Goal: Information Seeking & Learning: Find specific fact

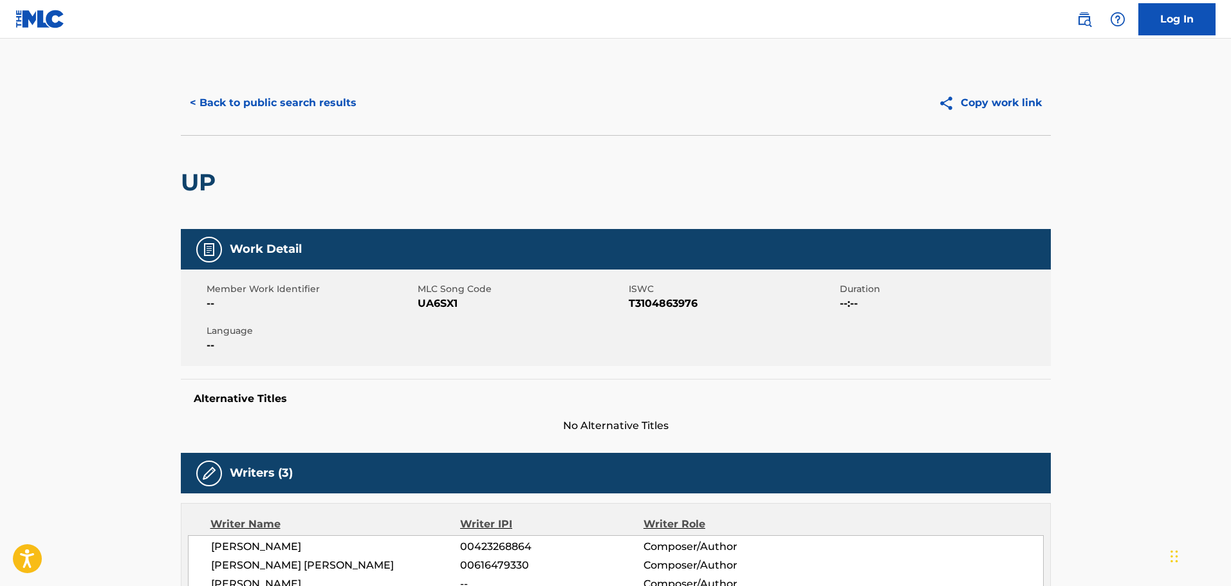
click at [251, 104] on button "< Back to public search results" at bounding box center [273, 103] width 185 height 32
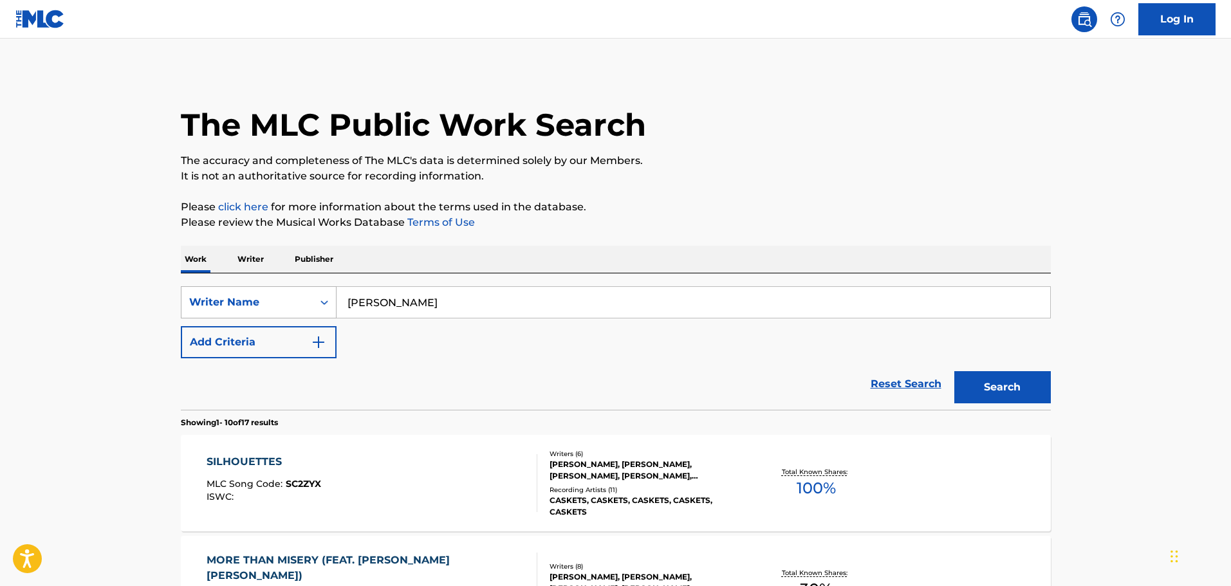
click at [307, 301] on div "Writer Name" at bounding box center [247, 302] width 131 height 24
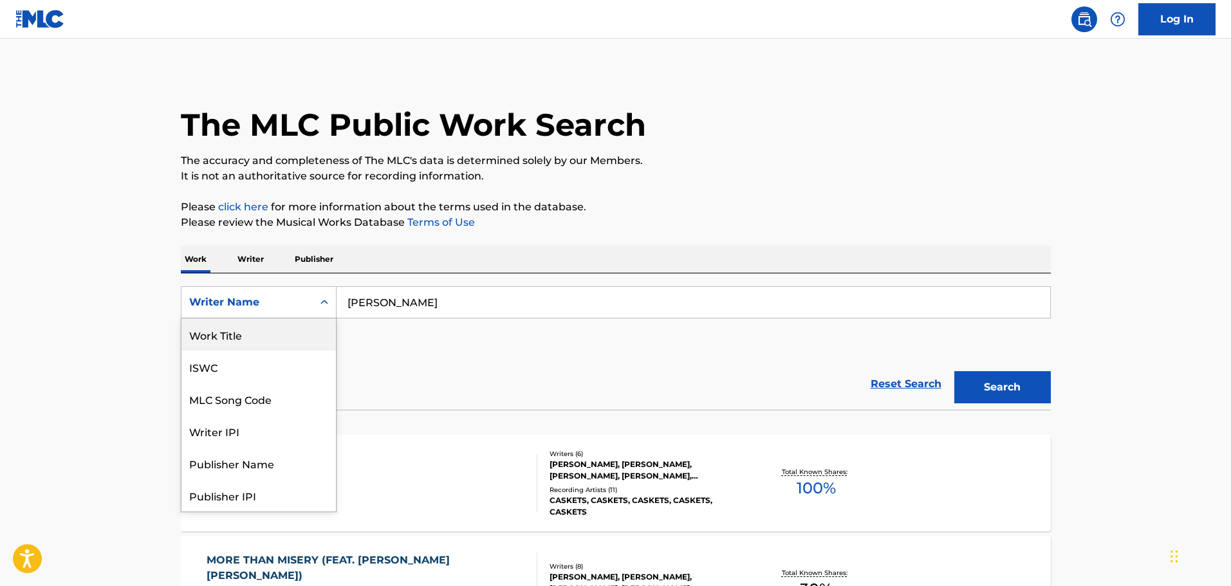
click at [282, 337] on div "Work Title" at bounding box center [259, 335] width 154 height 32
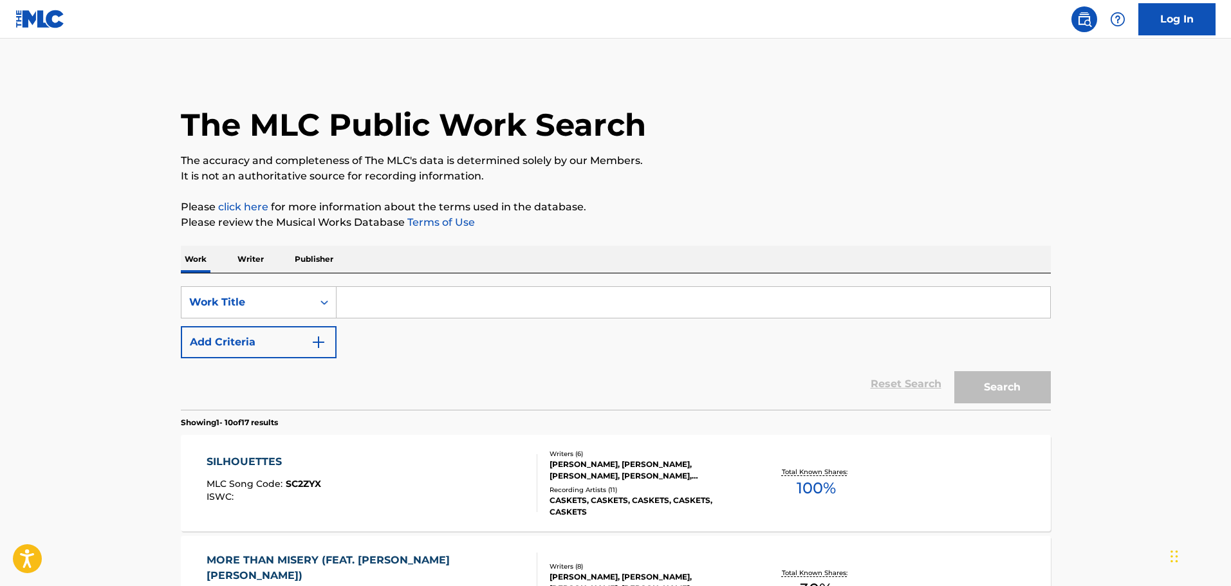
click at [346, 299] on input "Search Form" at bounding box center [694, 302] width 714 height 31
paste input "Like That"
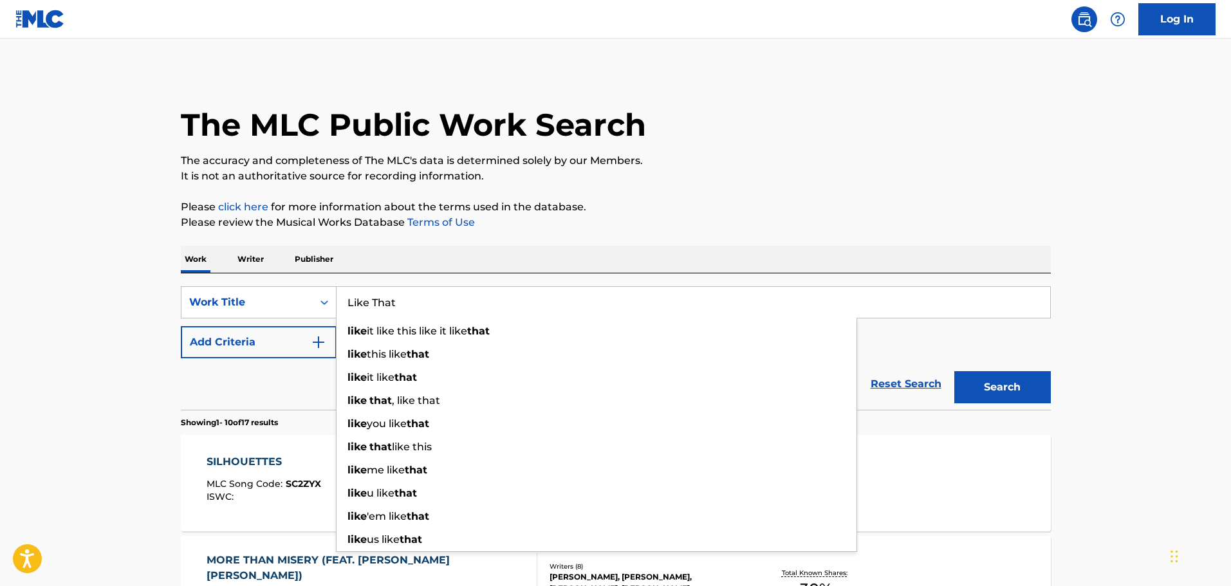
type input "Like That"
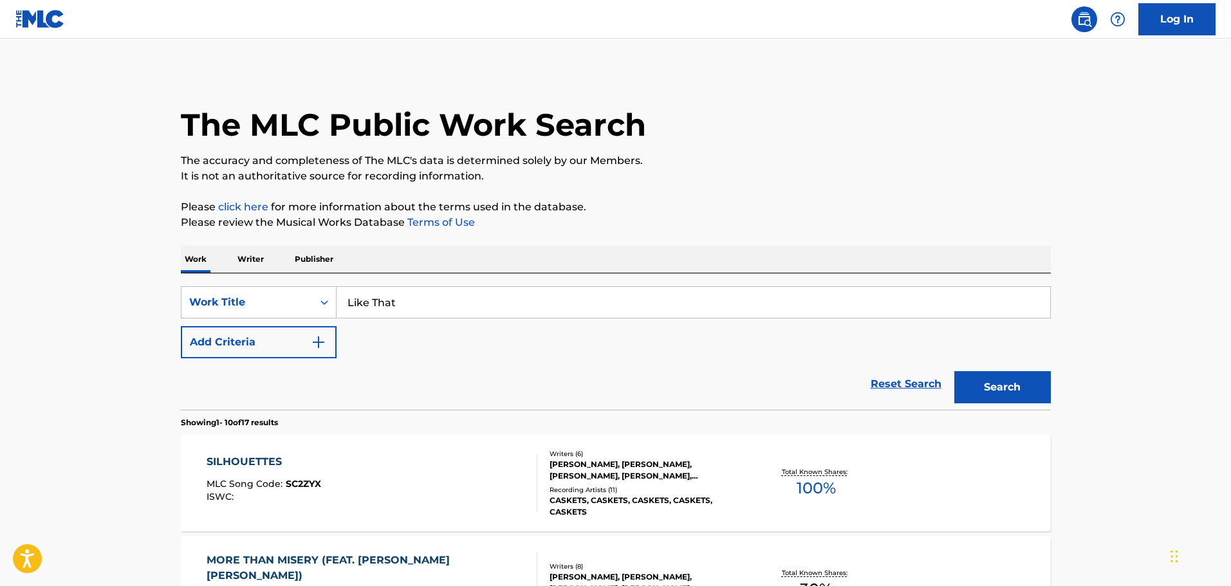
click at [319, 335] on img "Search Form" at bounding box center [318, 342] width 15 height 15
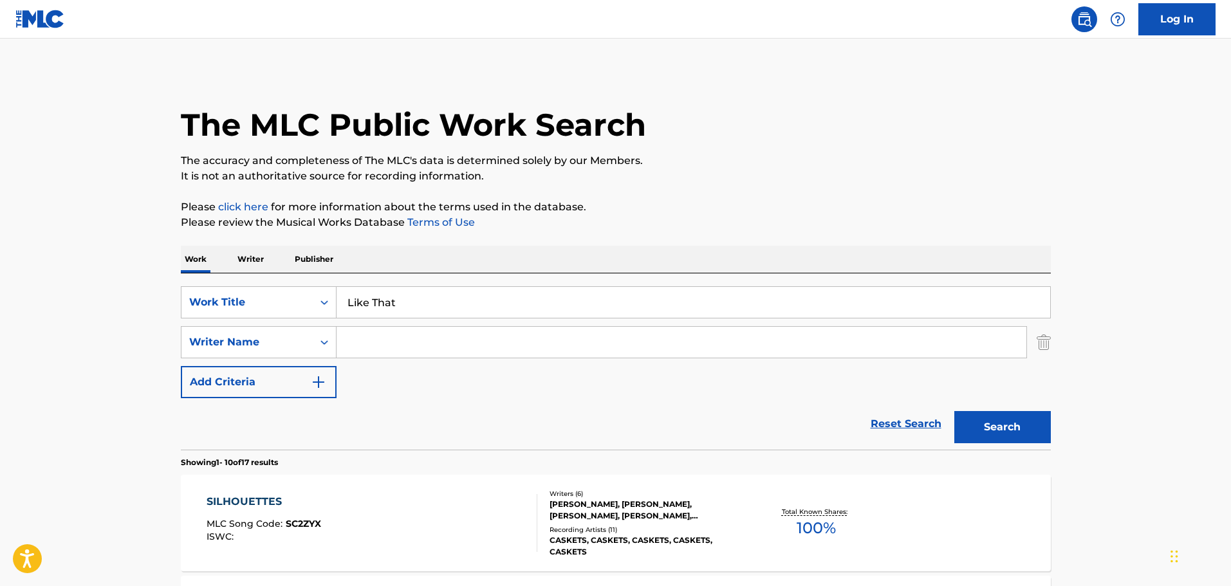
click at [380, 353] on input "Search Form" at bounding box center [682, 342] width 690 height 31
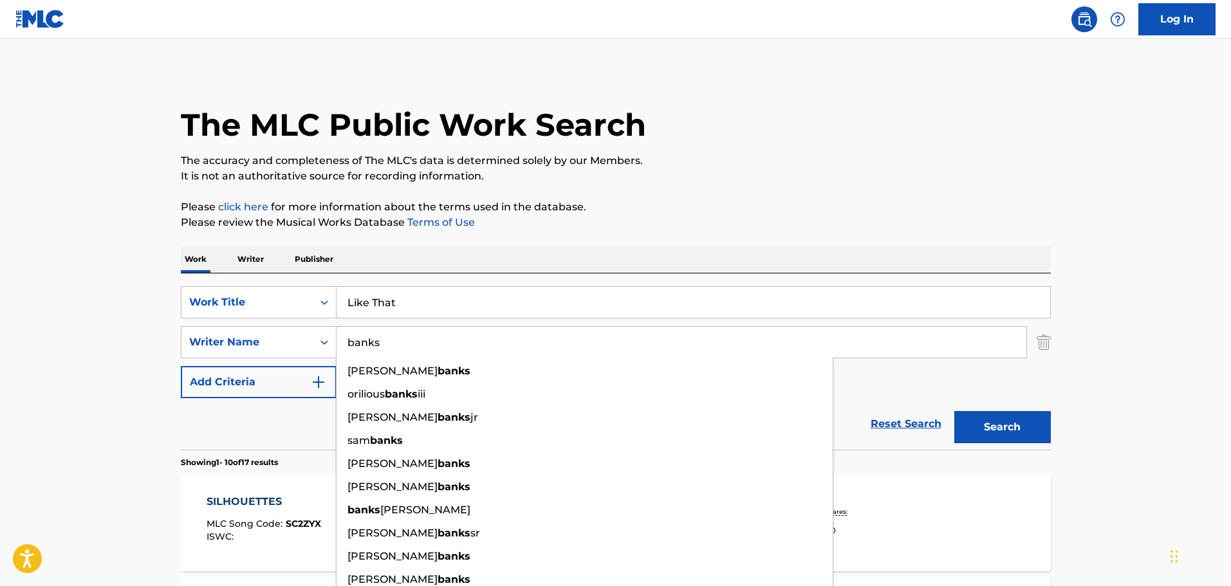
type input "banks"
click at [1025, 440] on button "Search" at bounding box center [1003, 427] width 97 height 32
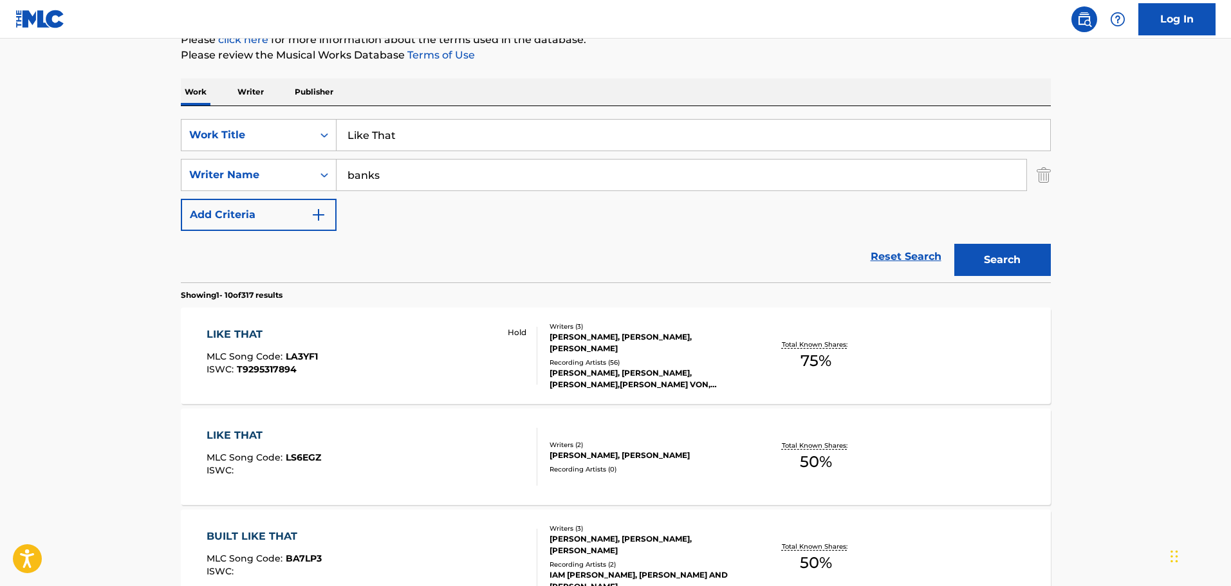
scroll to position [257, 0]
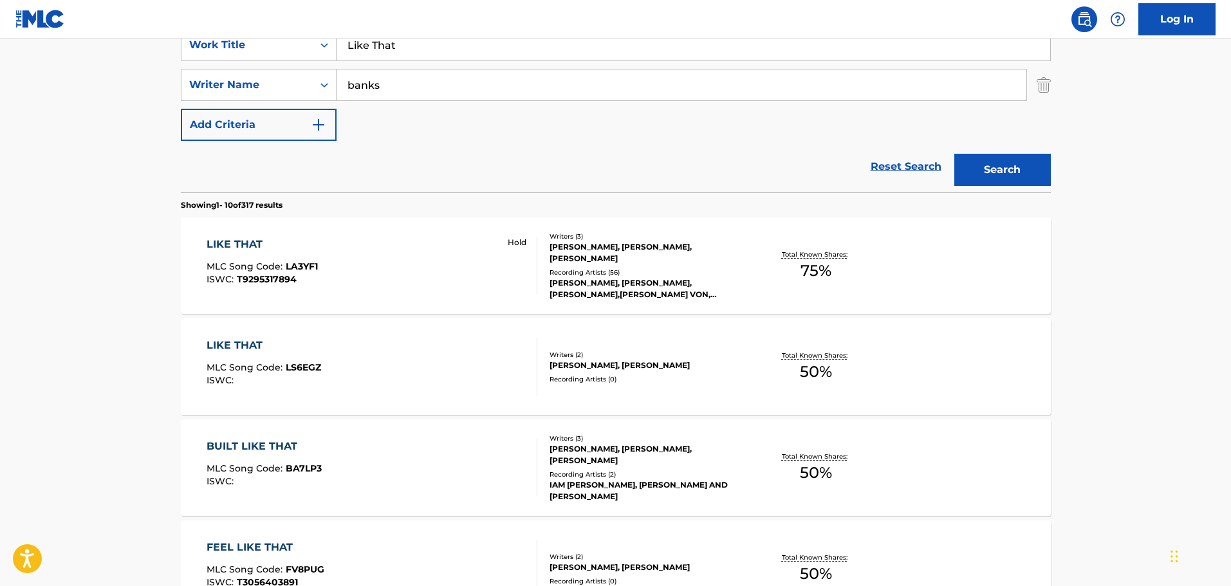
click at [616, 297] on div "LIL DURK, LIL DURK, LIL DURK,KING VON, LIL DURK, KING VON, DY, LIL DURK" at bounding box center [647, 288] width 194 height 23
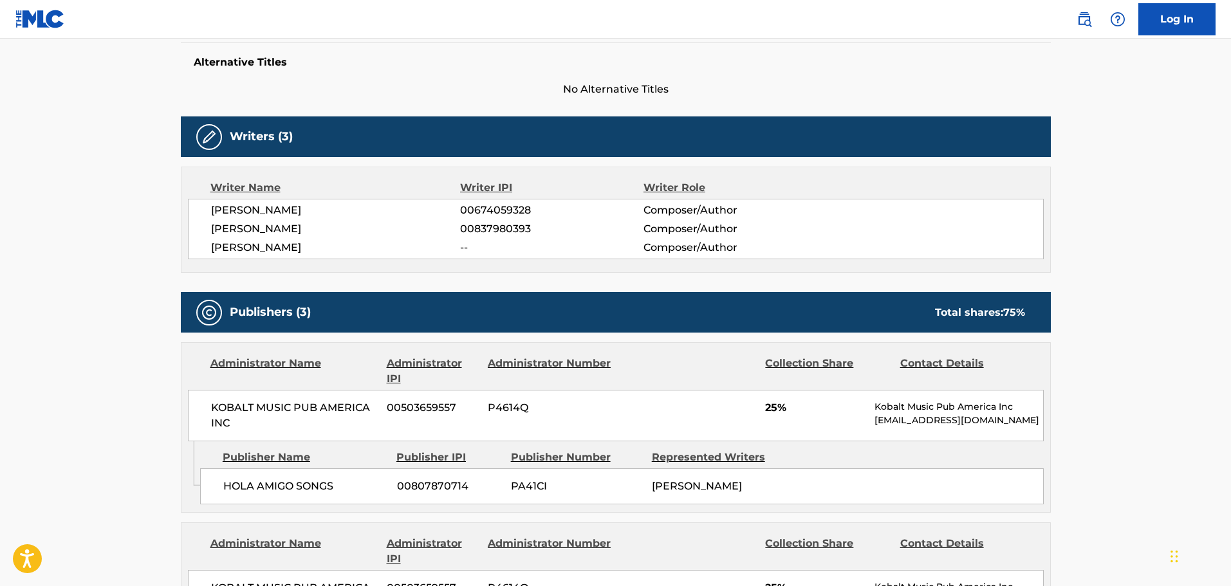
scroll to position [322, 0]
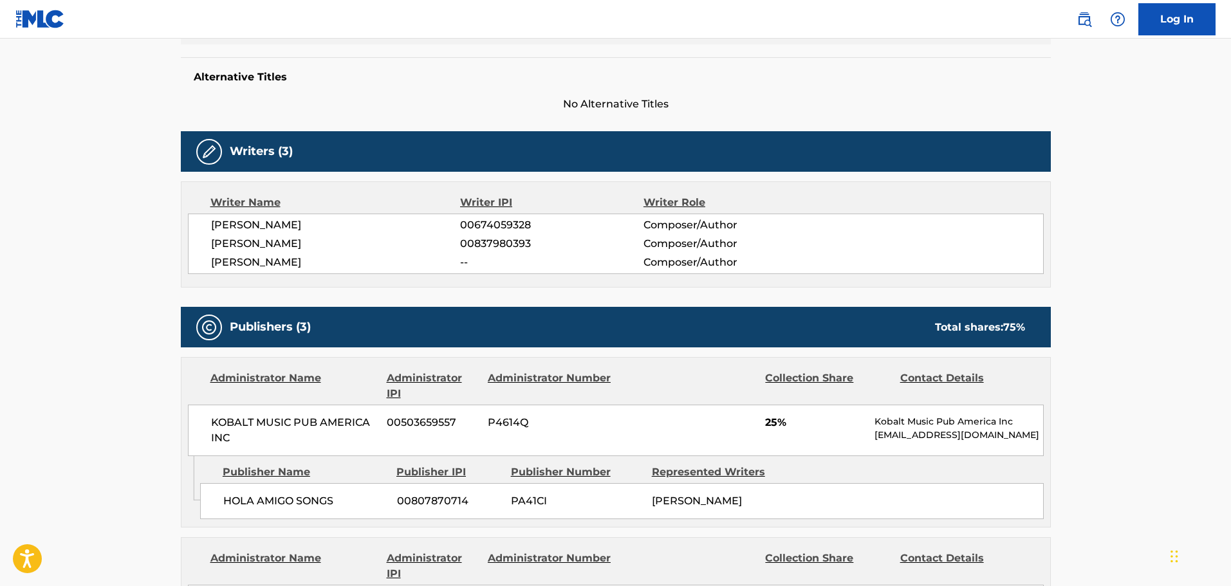
drag, startPoint x: 311, startPoint y: 242, endPoint x: 212, endPoint y: 251, distance: 99.5
click at [209, 251] on div "DURK D BANKS 00674059328 Composer/Author DARREL JACKSON 00837980393 Composer/Au…" at bounding box center [616, 244] width 856 height 61
copy span "DARREL JACKSON"
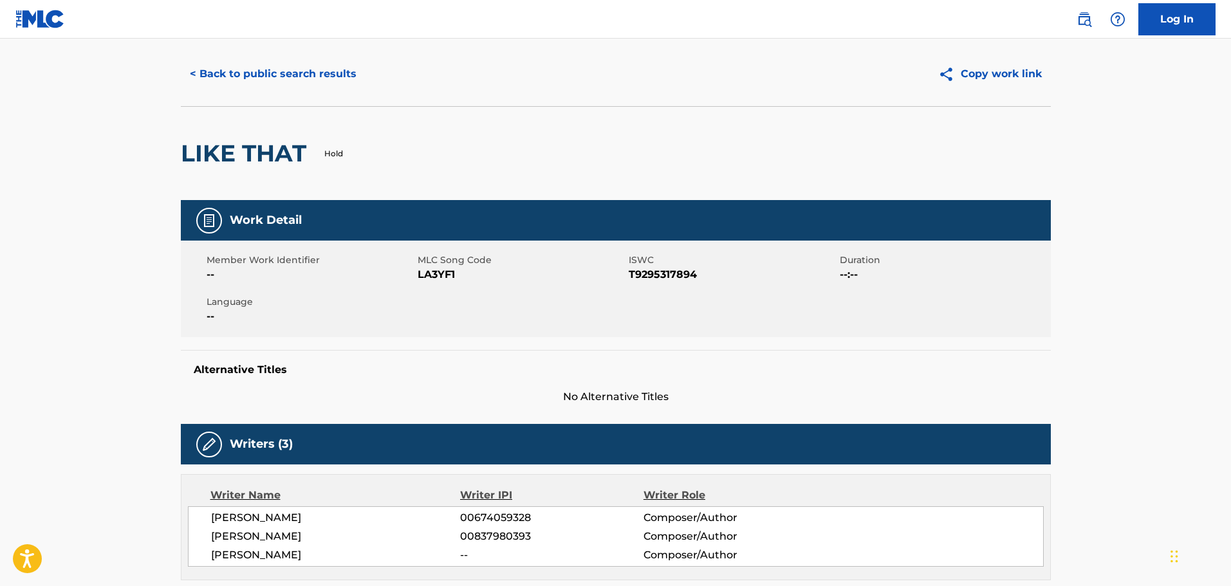
scroll to position [0, 0]
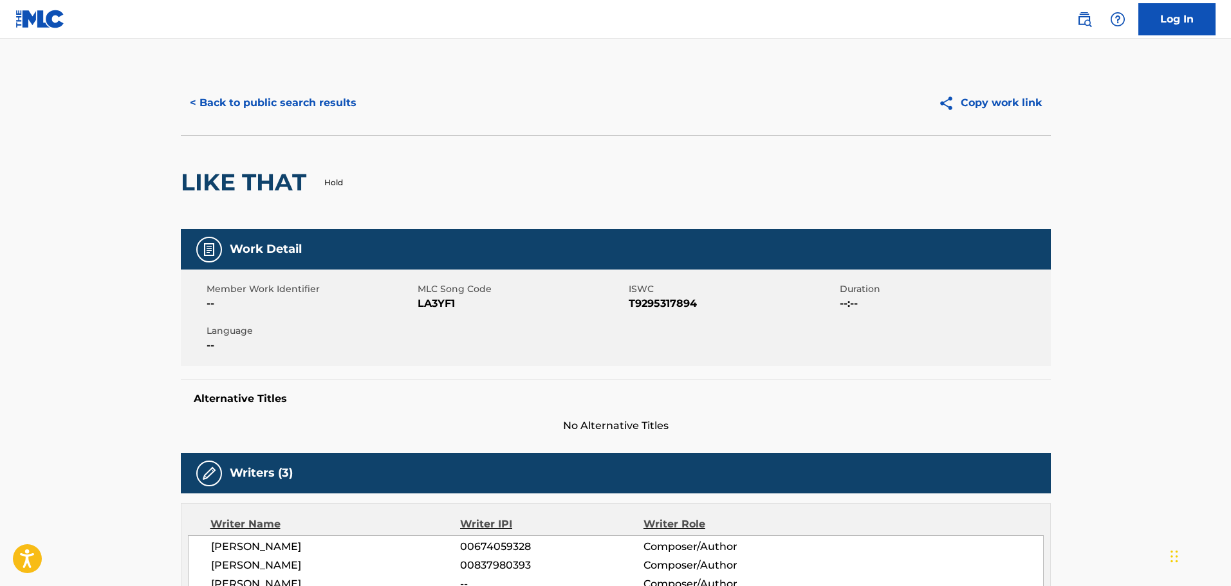
click at [333, 108] on button "< Back to public search results" at bounding box center [273, 103] width 185 height 32
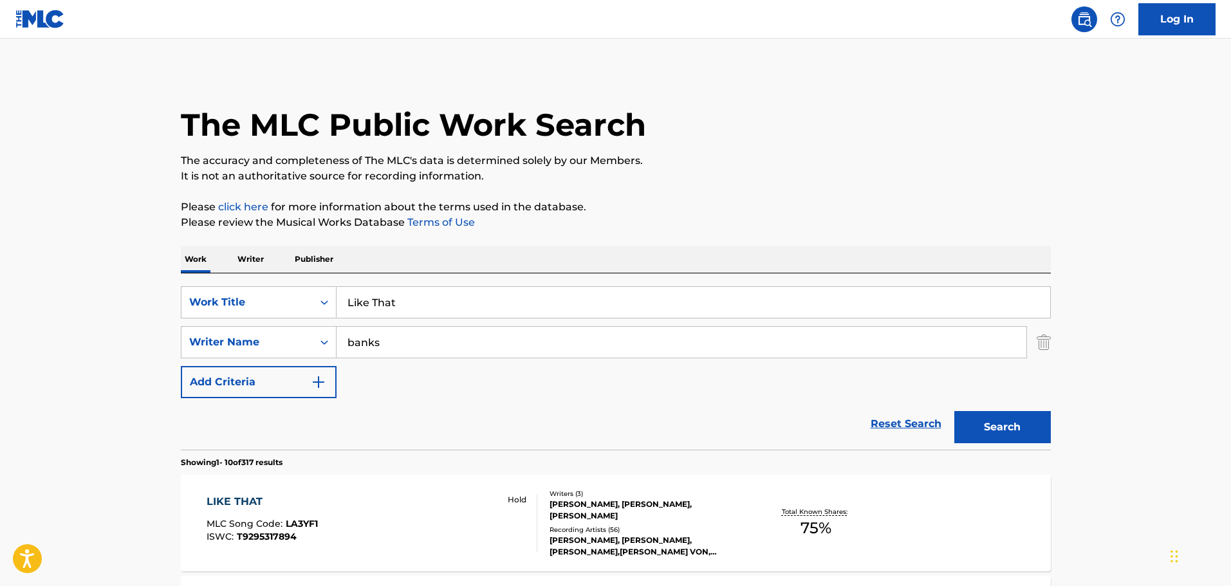
scroll to position [257, 0]
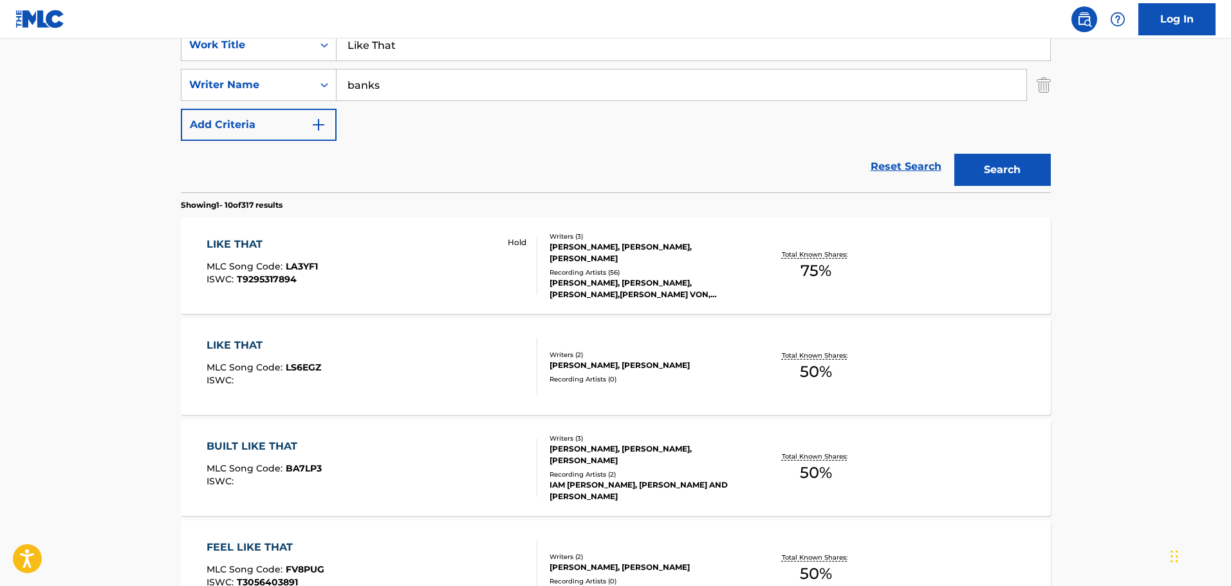
click at [1049, 82] on img "Search Form" at bounding box center [1044, 85] width 14 height 32
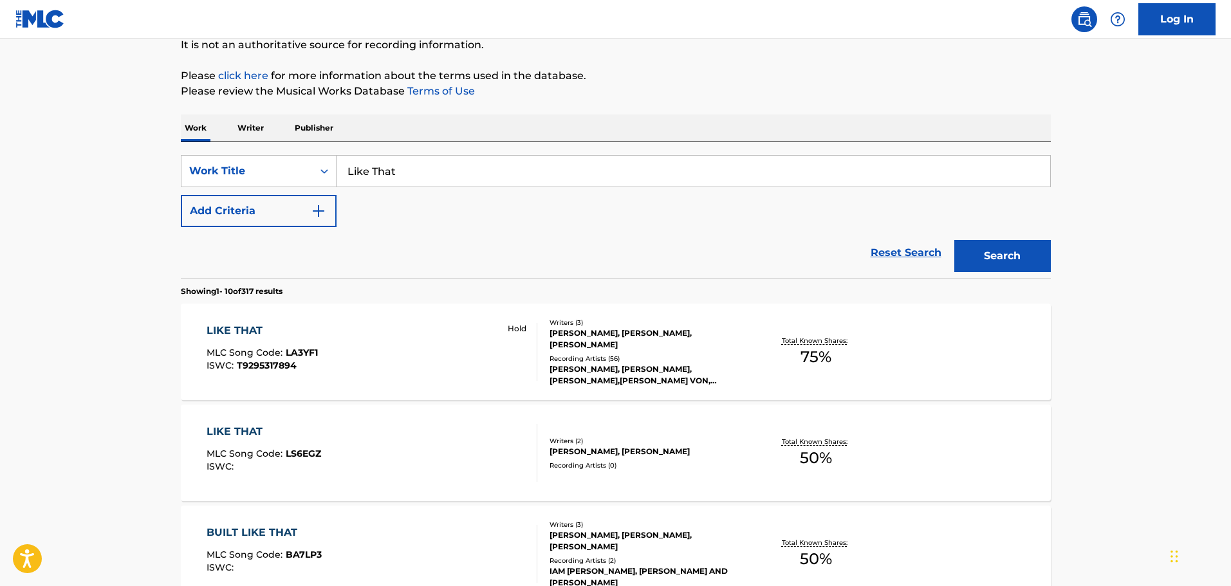
scroll to position [0, 0]
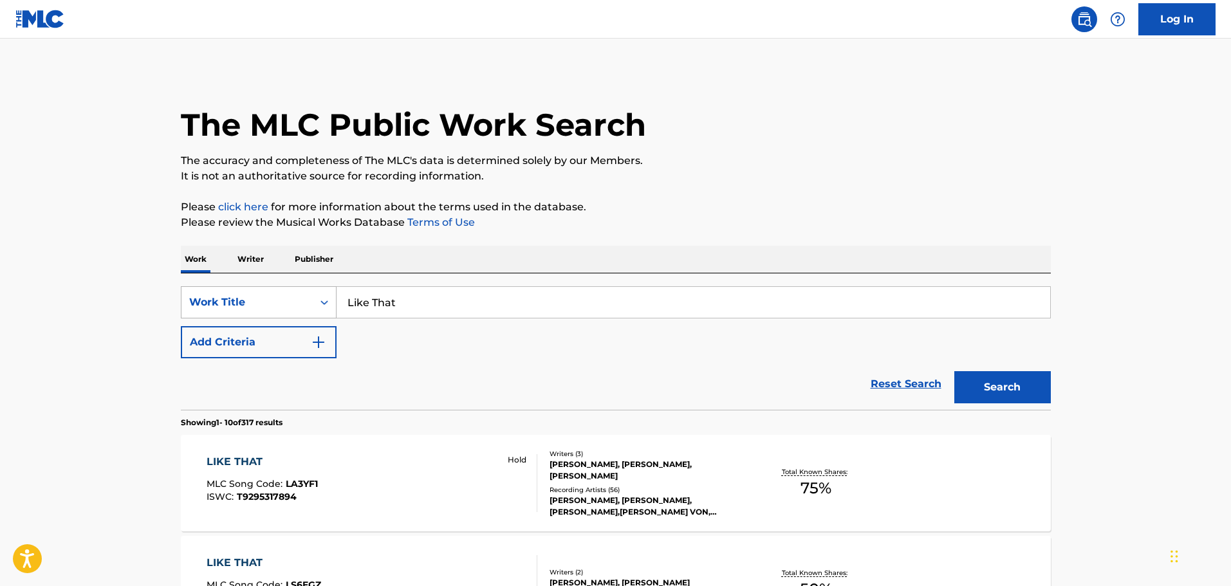
click at [309, 293] on div "Work Title" at bounding box center [247, 302] width 131 height 24
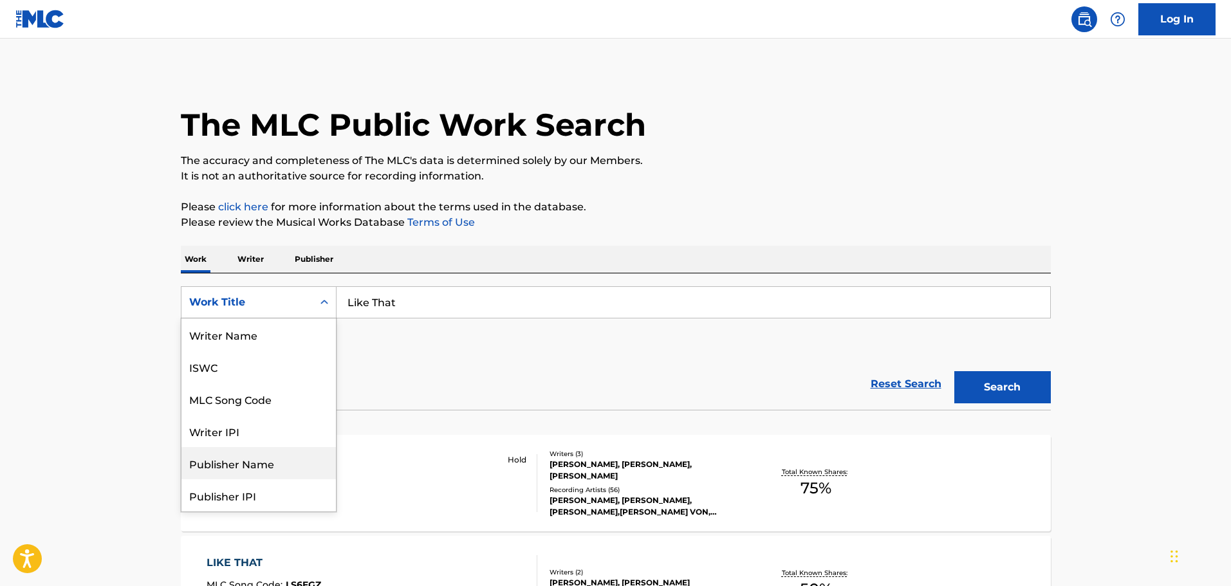
click at [275, 469] on div "Publisher Name" at bounding box center [259, 463] width 154 height 32
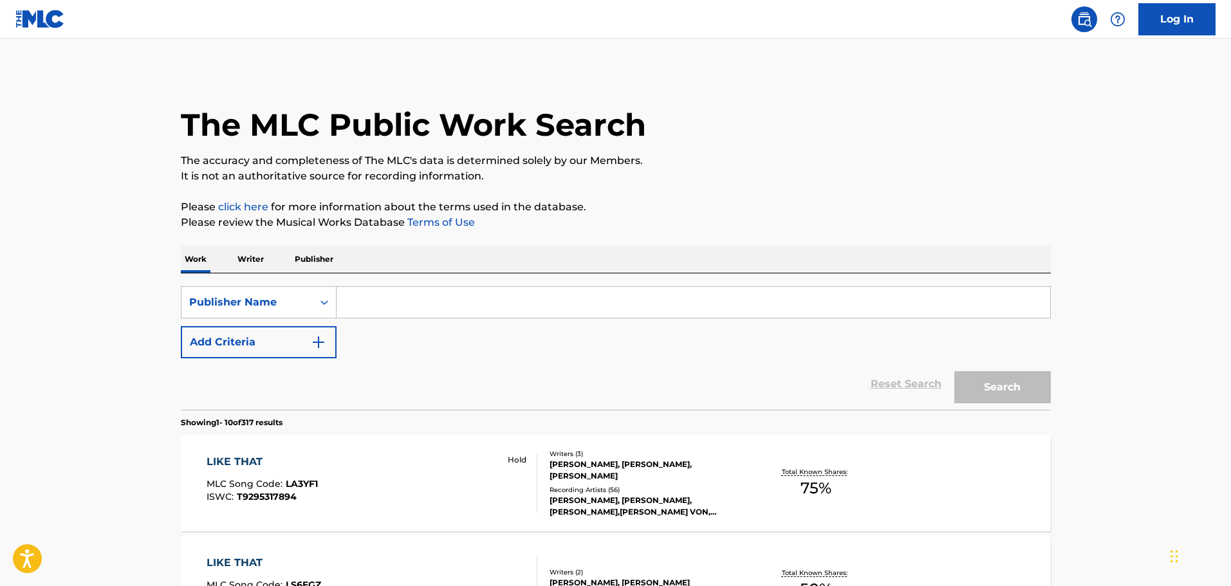
click at [377, 305] on input "Search Form" at bounding box center [694, 302] width 714 height 31
paste input "Garveys Ghost Music"
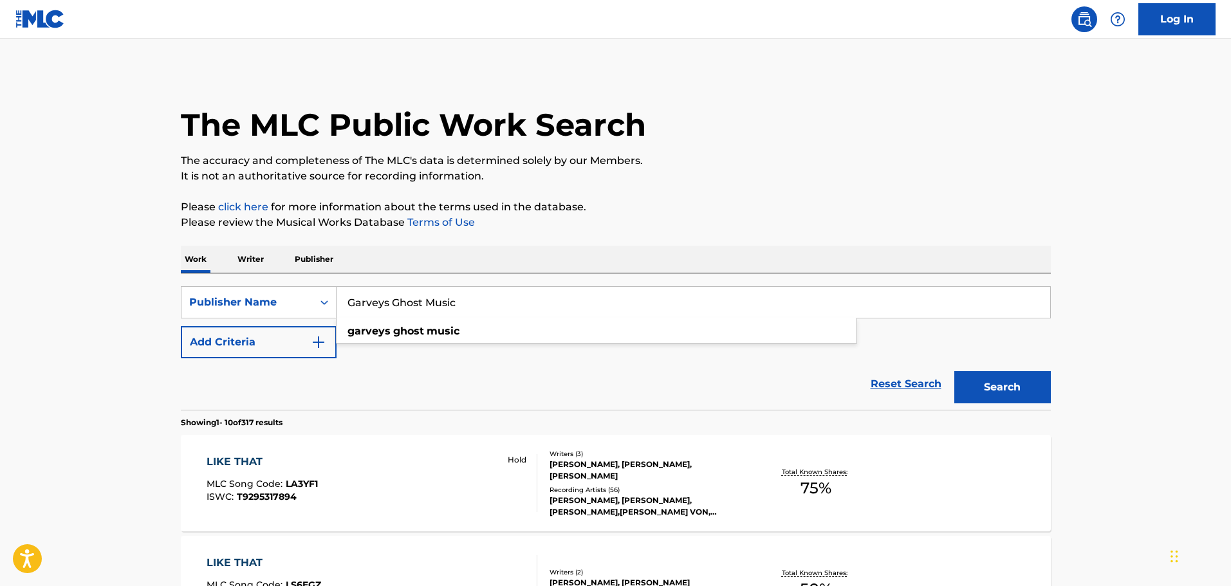
click at [955, 371] on button "Search" at bounding box center [1003, 387] width 97 height 32
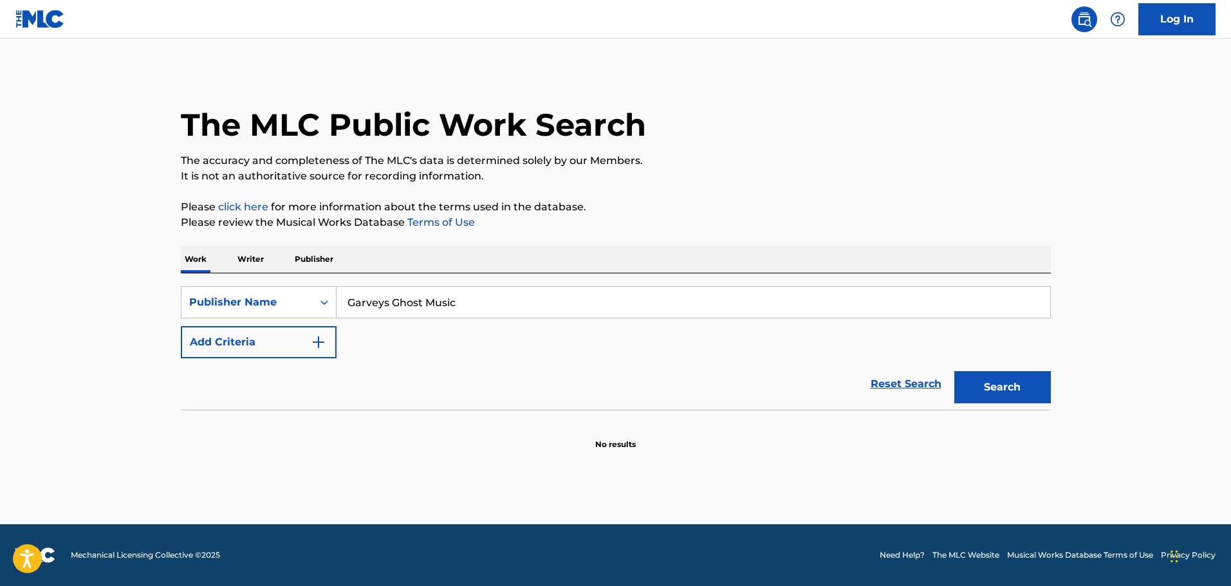
click at [386, 304] on input "Garveys Ghost Music" at bounding box center [694, 302] width 714 height 31
drag, startPoint x: 389, startPoint y: 302, endPoint x: 615, endPoint y: 341, distance: 228.6
click at [615, 341] on div "SearchWithCriteria566fea9c-7fc7-4990-bd15-8ed1be0504d7 Publisher Name Garveys G…" at bounding box center [616, 322] width 870 height 72
type input "garveys"
click at [955, 371] on button "Search" at bounding box center [1003, 387] width 97 height 32
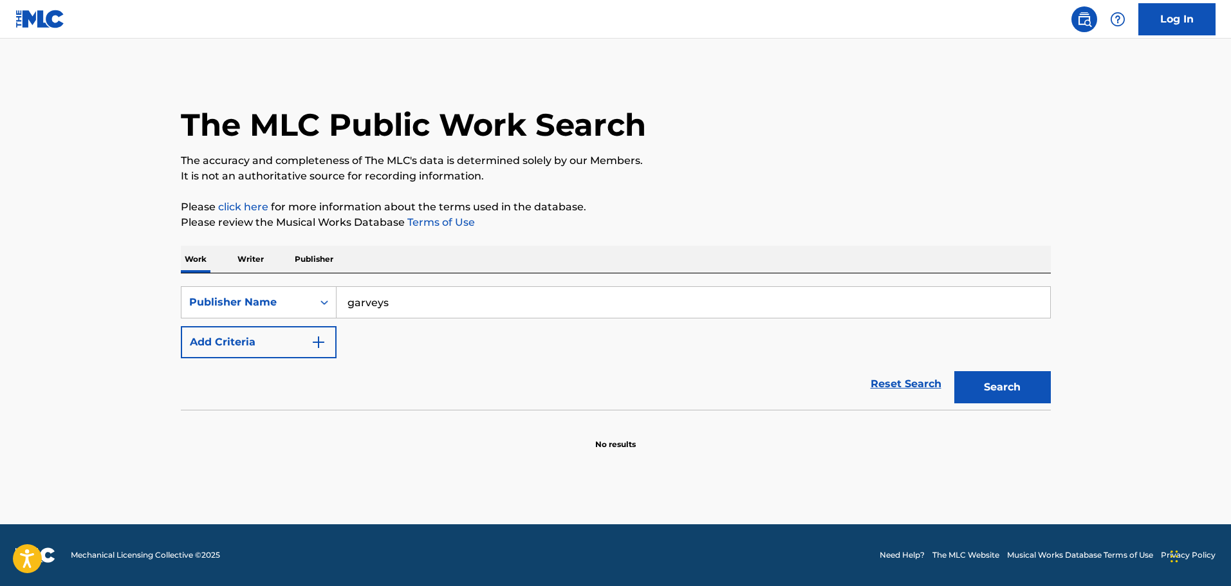
click at [1024, 389] on button "Search" at bounding box center [1003, 387] width 97 height 32
click at [353, 310] on input "Search Form" at bounding box center [694, 302] width 714 height 31
click at [380, 295] on input "Search Form" at bounding box center [694, 302] width 714 height 31
paste input "Letter From Houston"
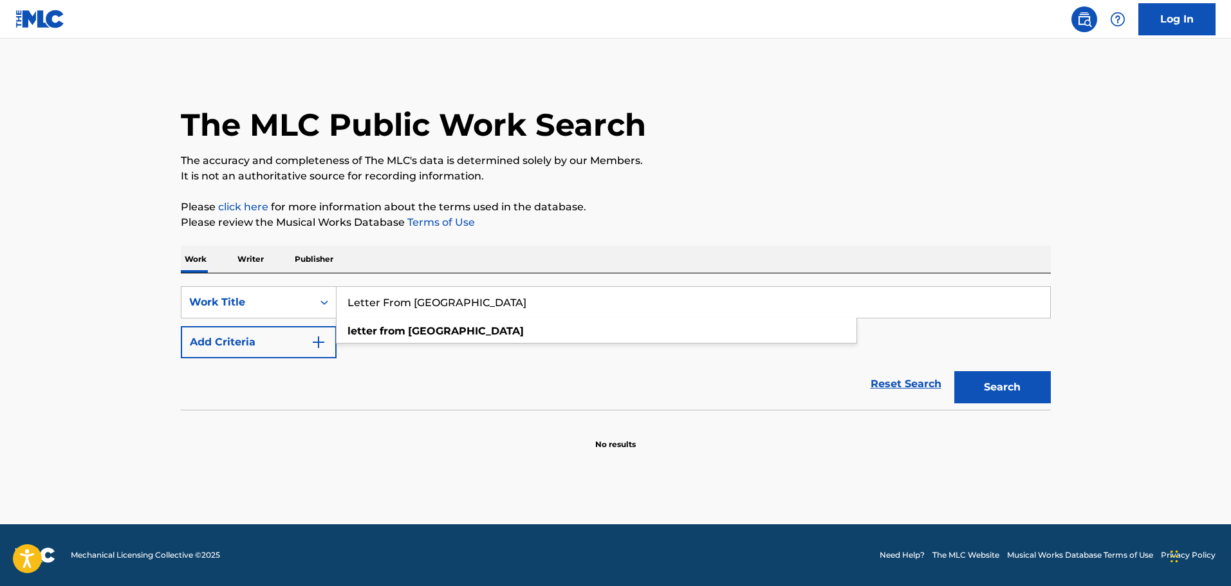
type input "Letter From Houston"
click at [1007, 392] on button "Search" at bounding box center [1003, 387] width 97 height 32
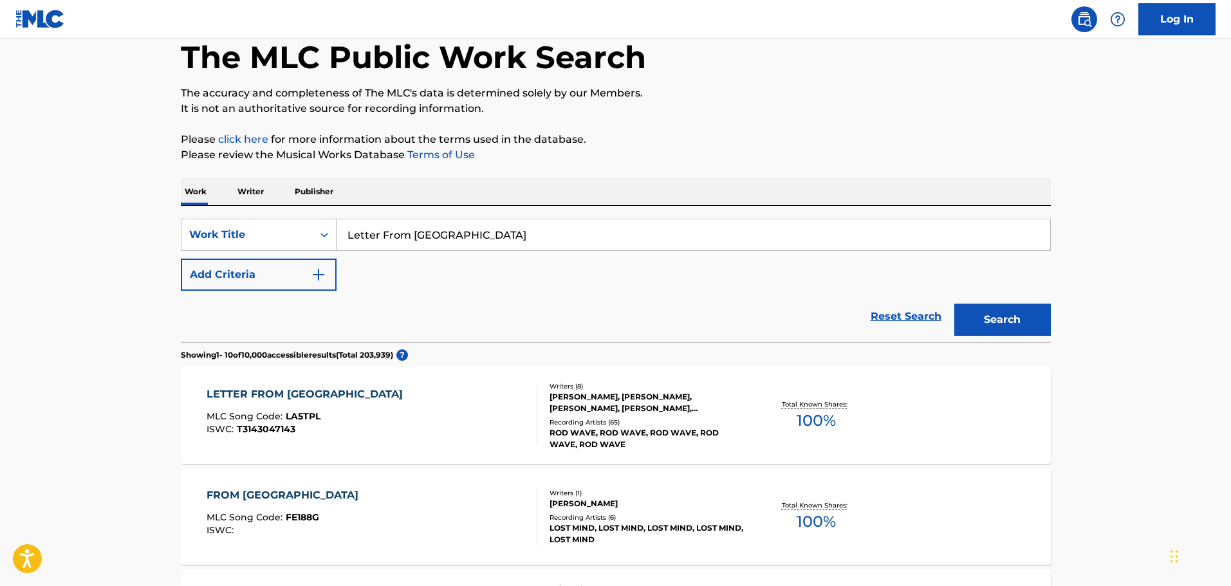
scroll to position [64, 0]
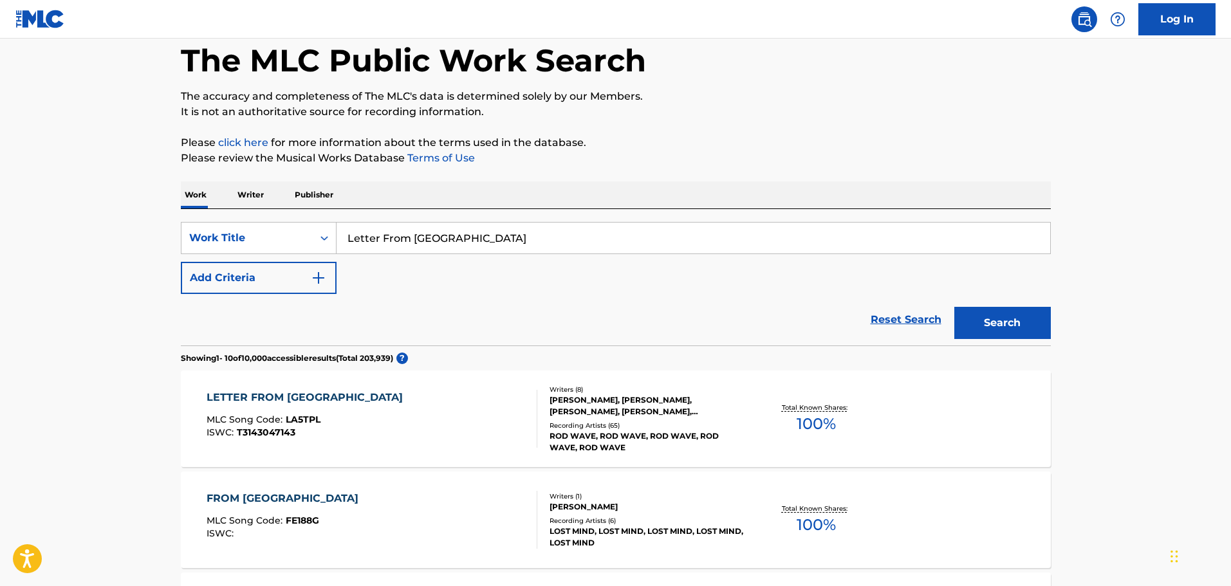
click at [312, 285] on img "Search Form" at bounding box center [318, 277] width 15 height 15
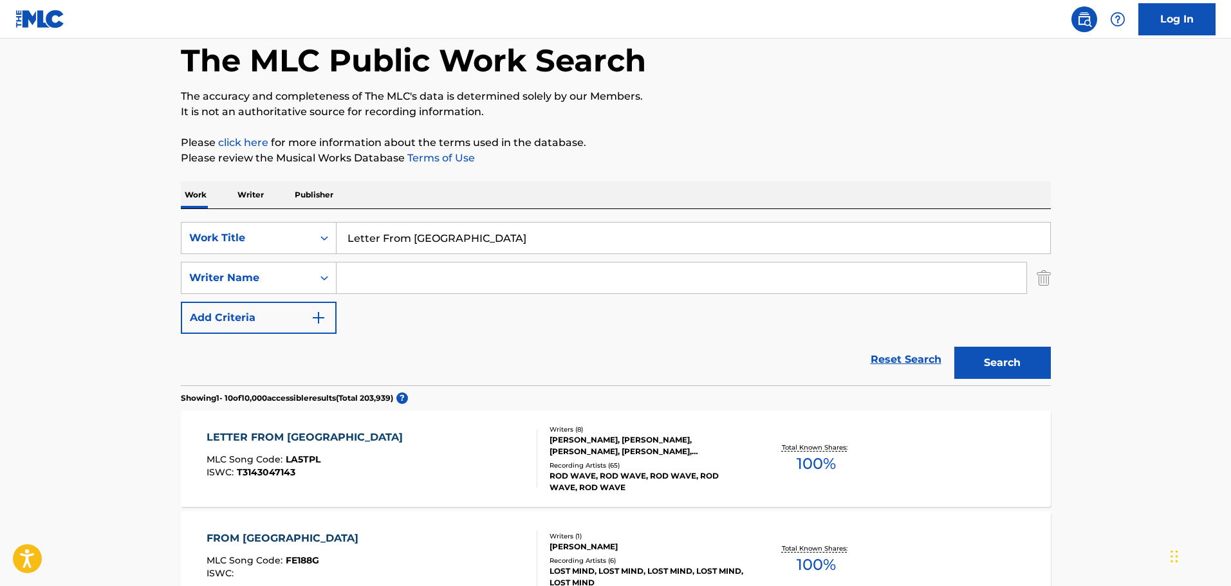
click at [596, 456] on div "TAHJ VAUGHN, JAMES MANNING, RODARIUS M GREEN, LUKAS PAYNE, THOMAS HORTON, STERL…" at bounding box center [647, 446] width 194 height 23
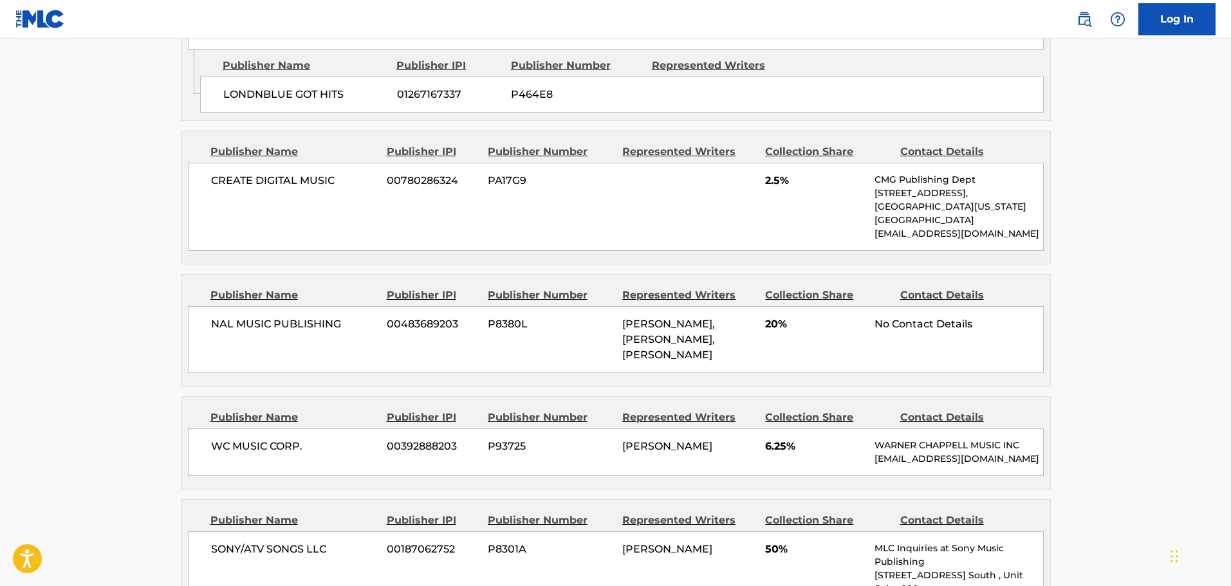
scroll to position [1030, 0]
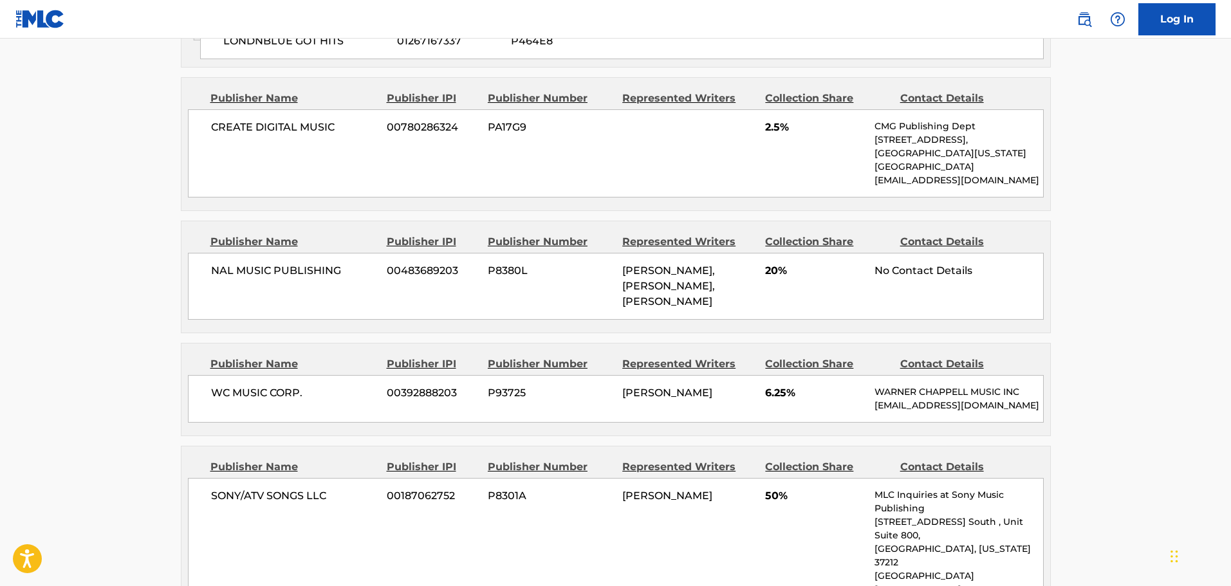
click at [715, 265] on span "TAYLOR PARKER, JAMES MANNING, KELCI FERGUSON" at bounding box center [668, 286] width 93 height 43
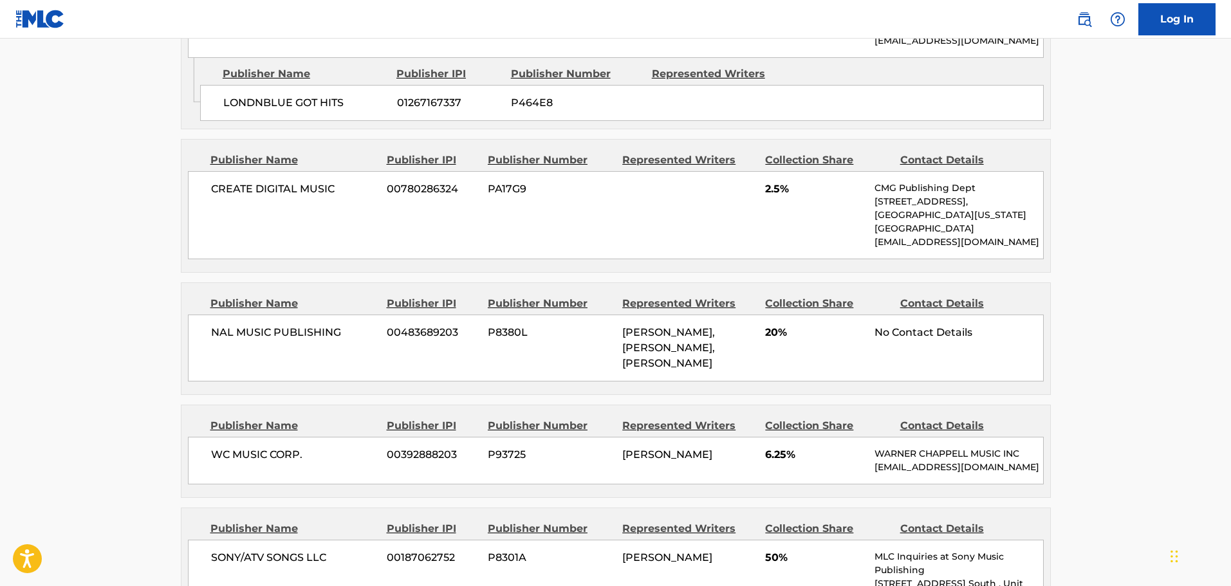
scroll to position [966, 0]
